Goal: Information Seeking & Learning: Learn about a topic

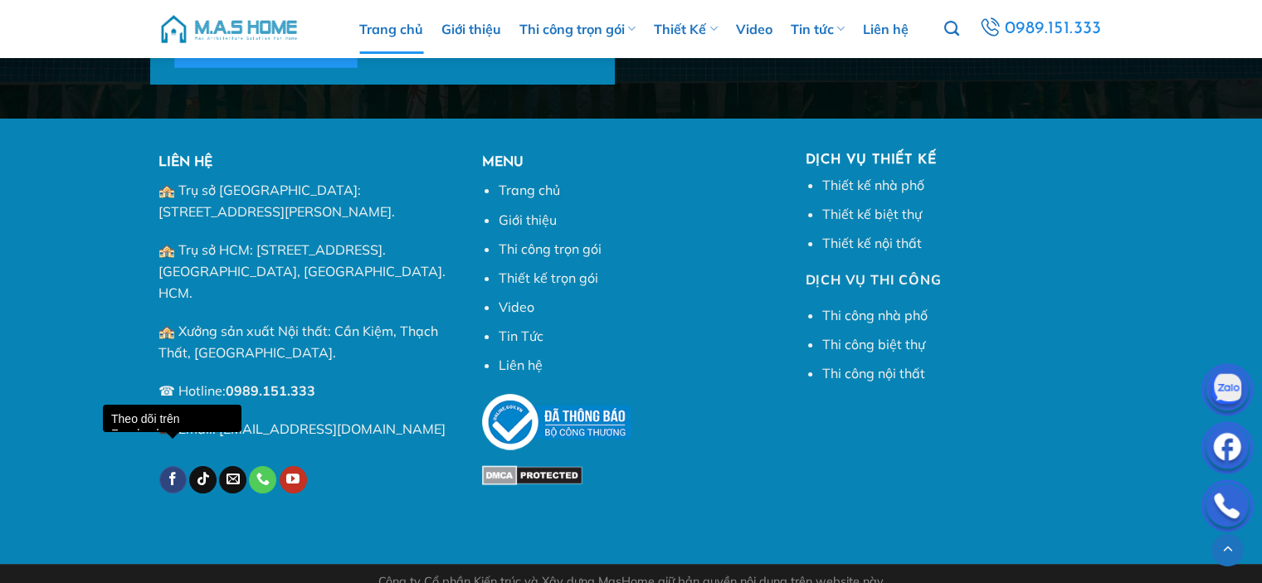
scroll to position [6347, 0]
click at [168, 471] on icon "Theo dõi trên Facebook" at bounding box center [172, 479] width 13 height 16
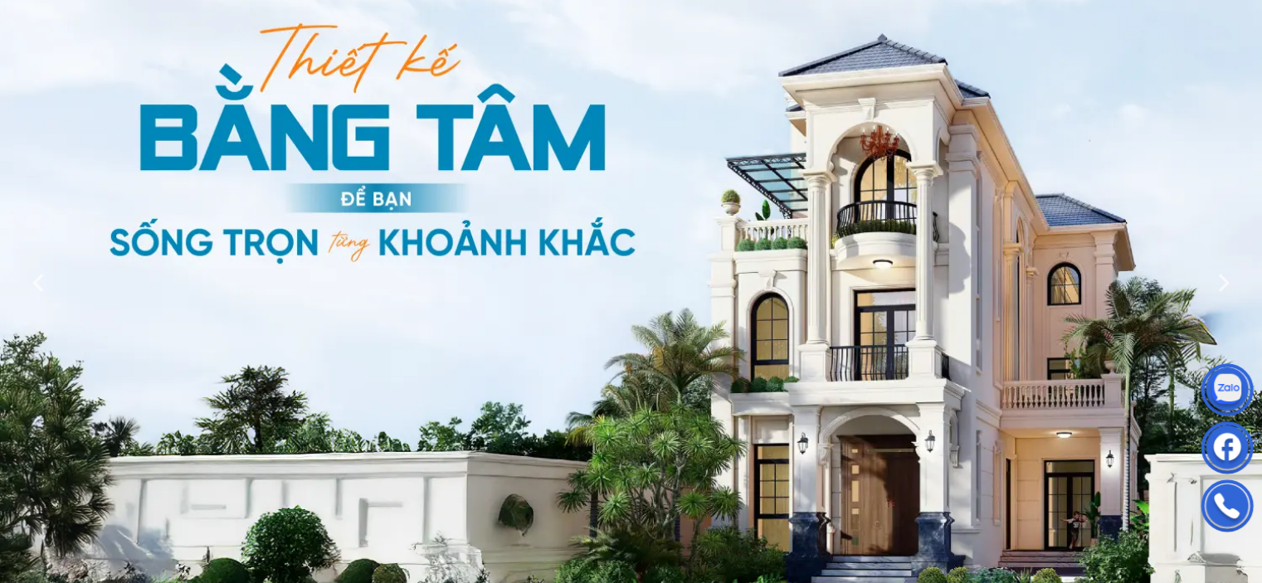
scroll to position [0, 0]
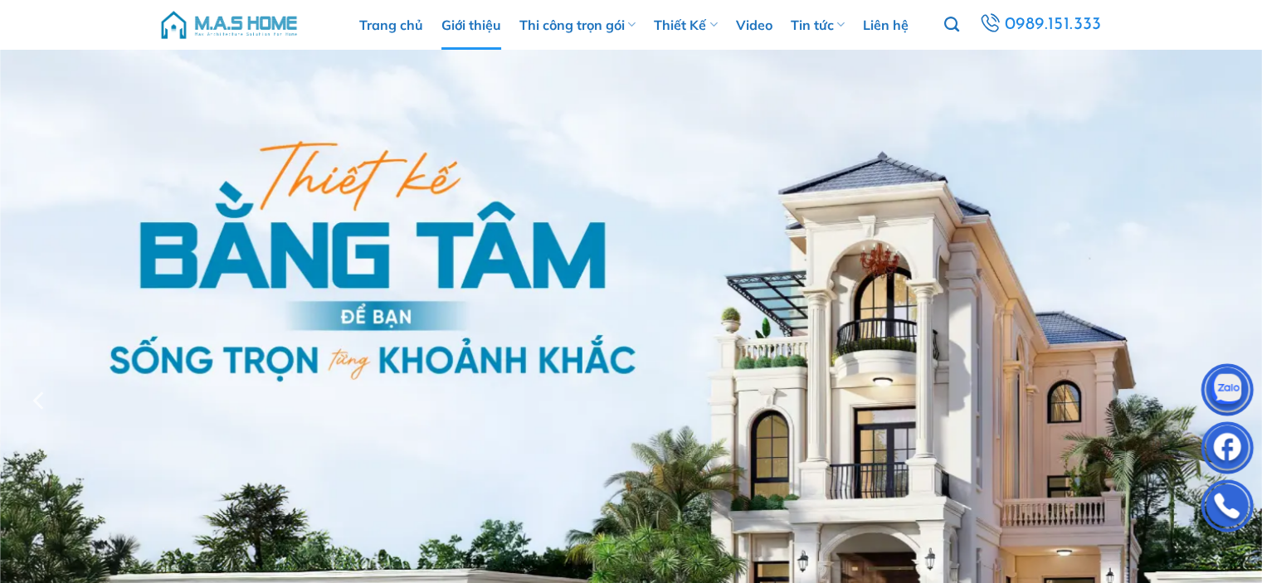
click at [452, 23] on link "Giới thiệu" at bounding box center [471, 25] width 60 height 50
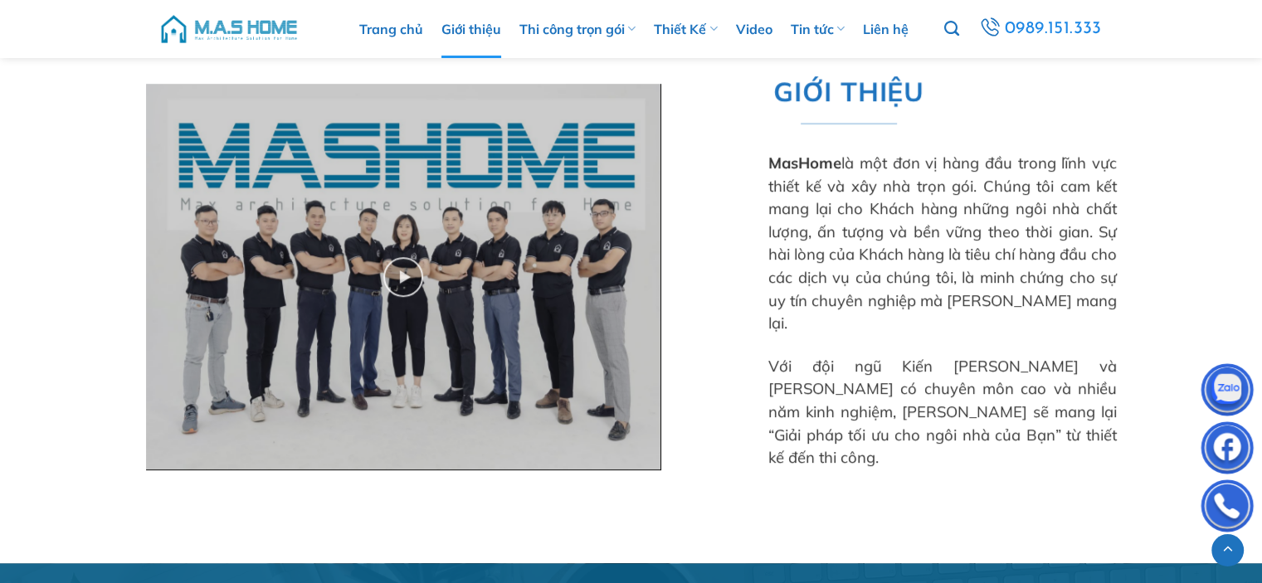
scroll to position [912, 0]
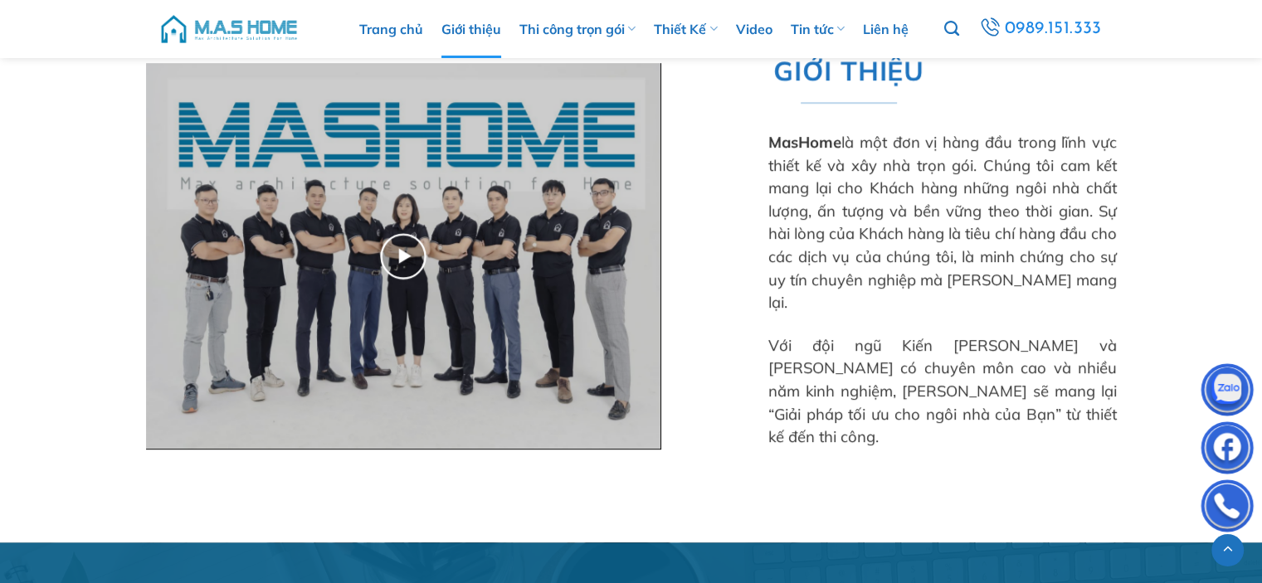
click at [411, 262] on img at bounding box center [403, 256] width 514 height 386
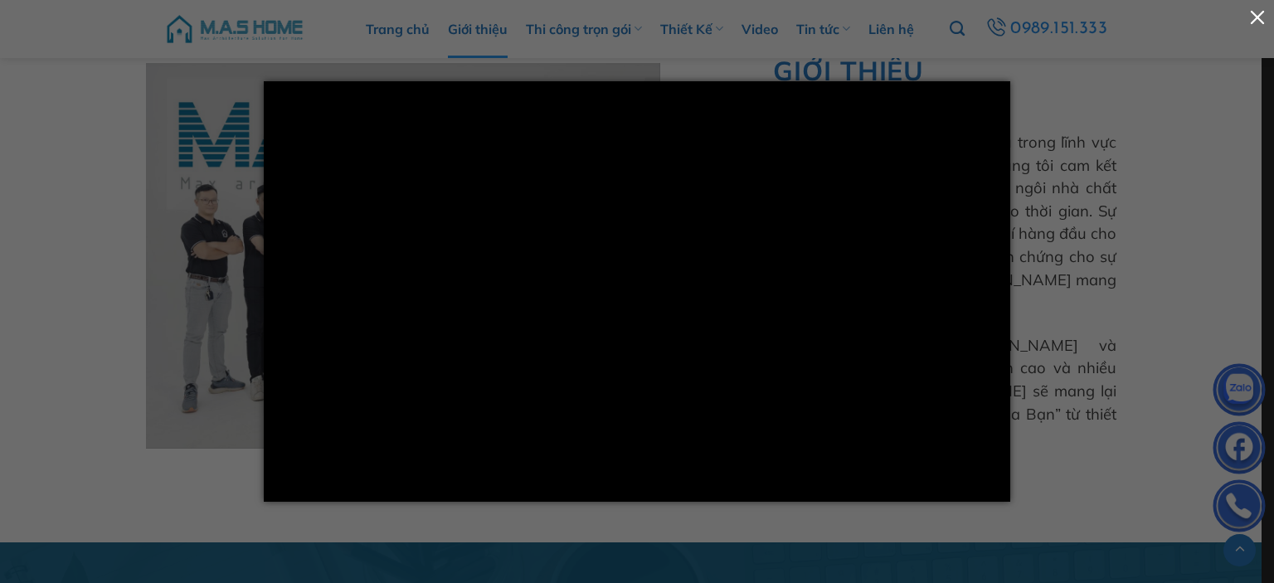
click at [1258, 15] on button "button" at bounding box center [1257, 16] width 33 height 33
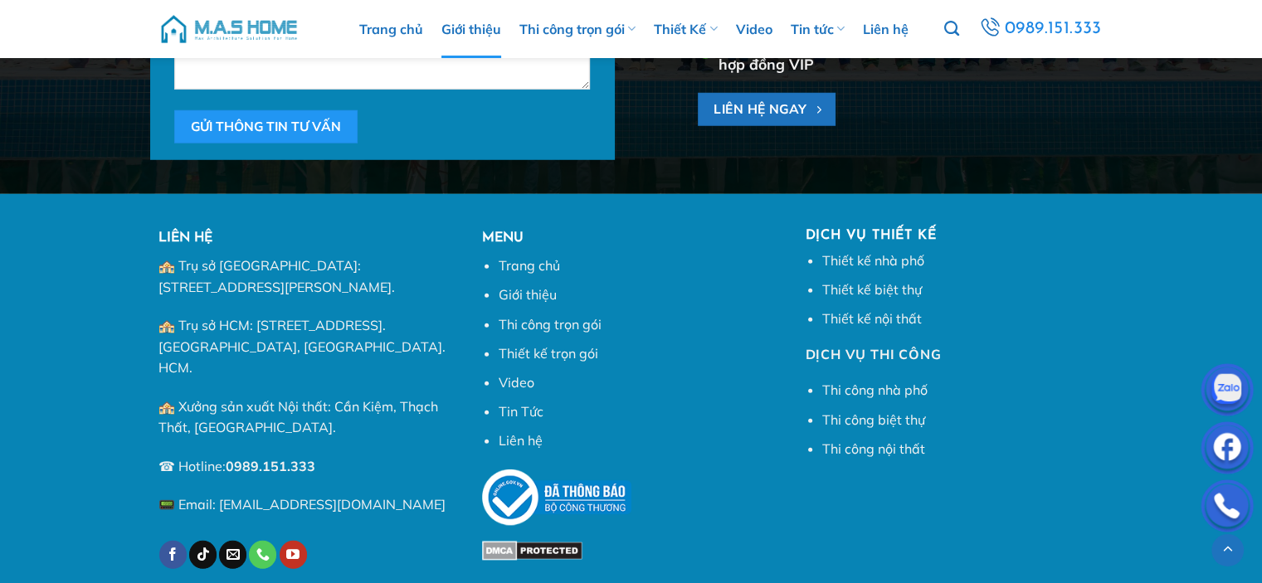
scroll to position [4795, 0]
